Goal: Task Accomplishment & Management: Manage account settings

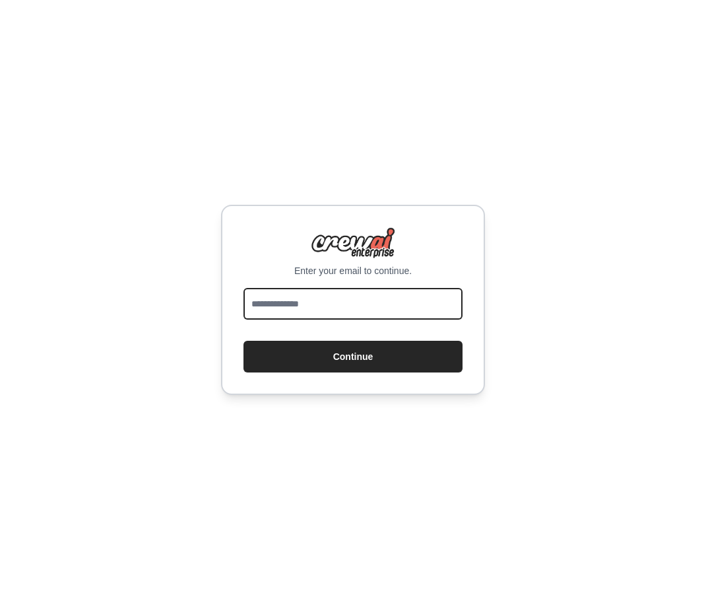
click at [361, 302] on input "email" at bounding box center [353, 304] width 219 height 32
type input "**********"
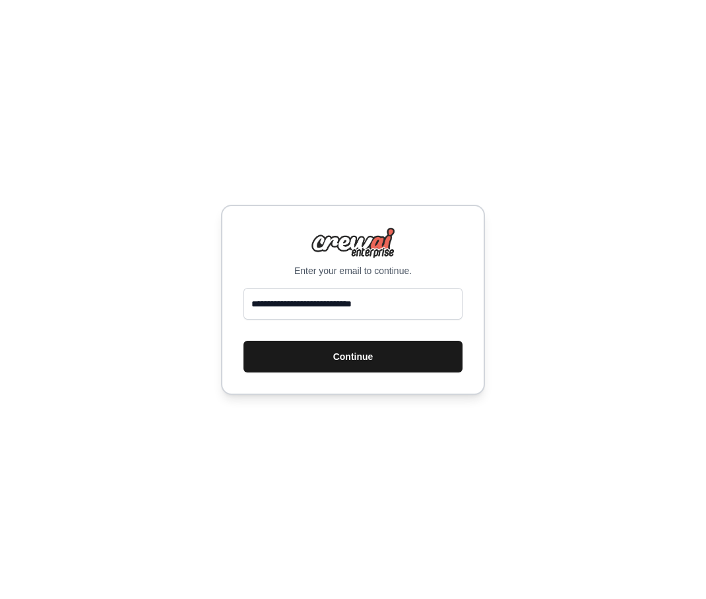
click at [320, 356] on button "Continue" at bounding box center [353, 357] width 219 height 32
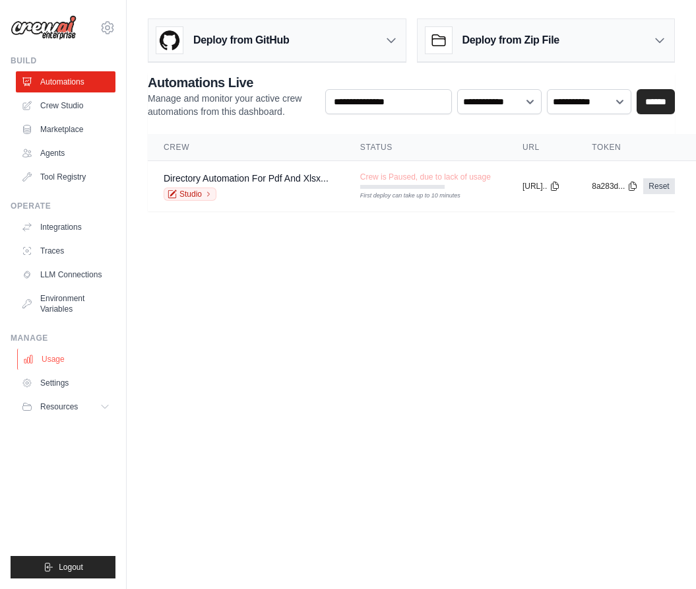
click at [55, 358] on link "Usage" at bounding box center [67, 358] width 100 height 21
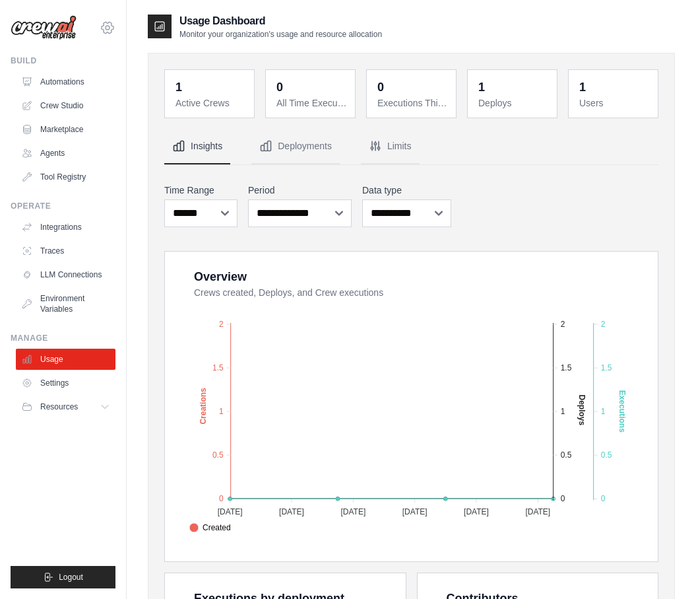
click at [110, 27] on icon at bounding box center [108, 28] width 4 height 4
click at [94, 90] on link "Settings" at bounding box center [107, 89] width 116 height 24
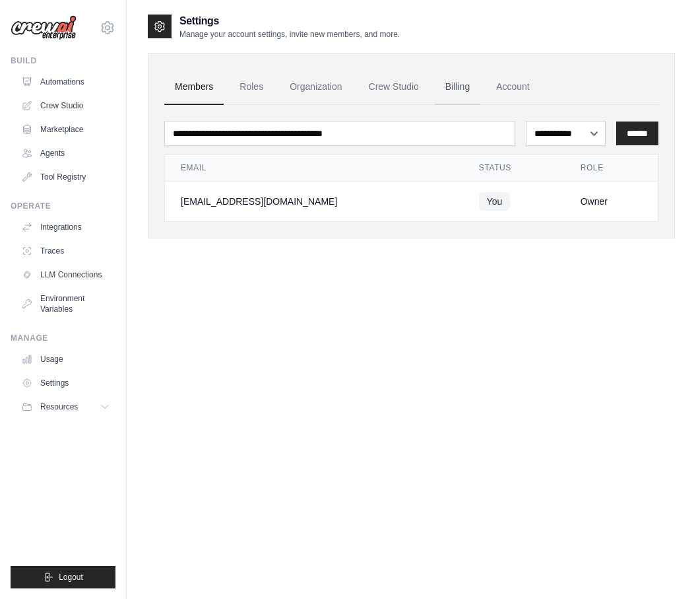
click at [442, 86] on link "Billing" at bounding box center [458, 87] width 46 height 36
